Goal: Task Accomplishment & Management: Use online tool/utility

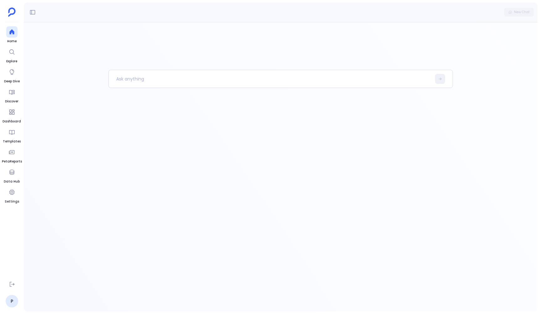
click at [171, 194] on div at bounding box center [280, 191] width 345 height 242
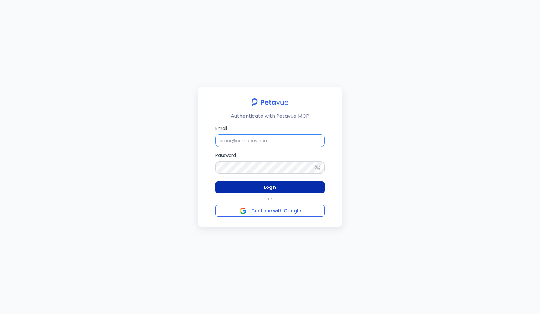
type input "support+yellowkyte@petavue.com"
click at [273, 186] on span "Login" at bounding box center [270, 188] width 12 height 8
